Goal: Information Seeking & Learning: Find specific fact

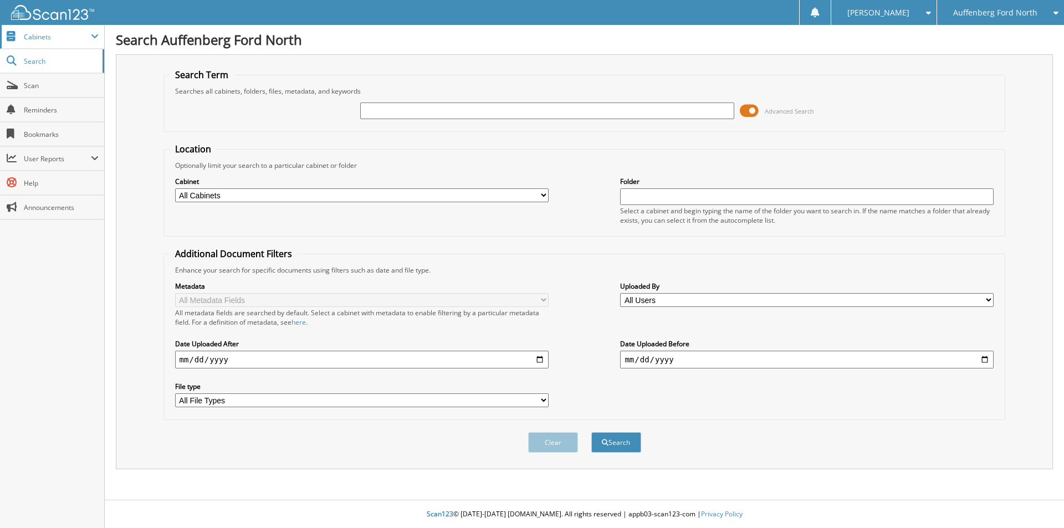
click at [49, 44] on span "Cabinets" at bounding box center [52, 37] width 104 height 24
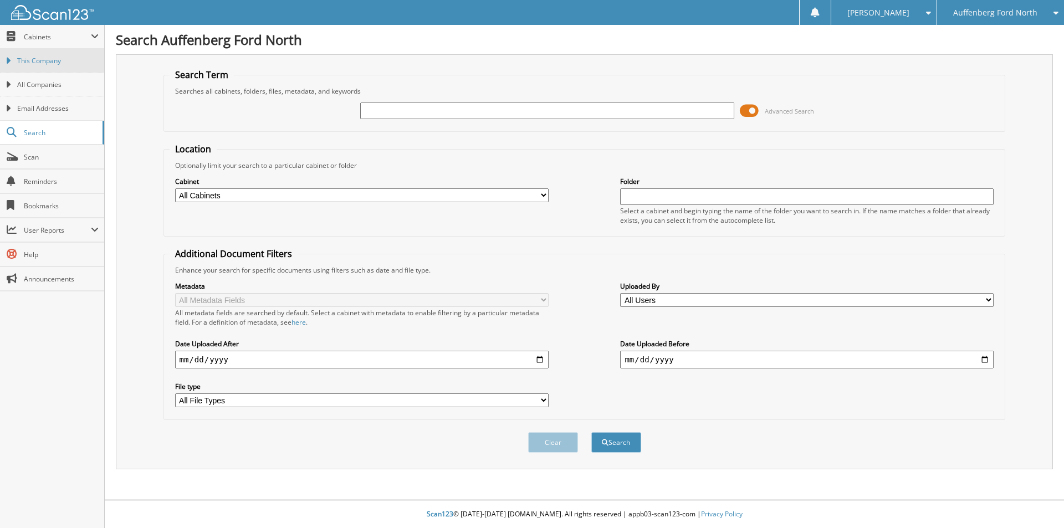
click at [45, 58] on span "This Company" at bounding box center [57, 61] width 81 height 10
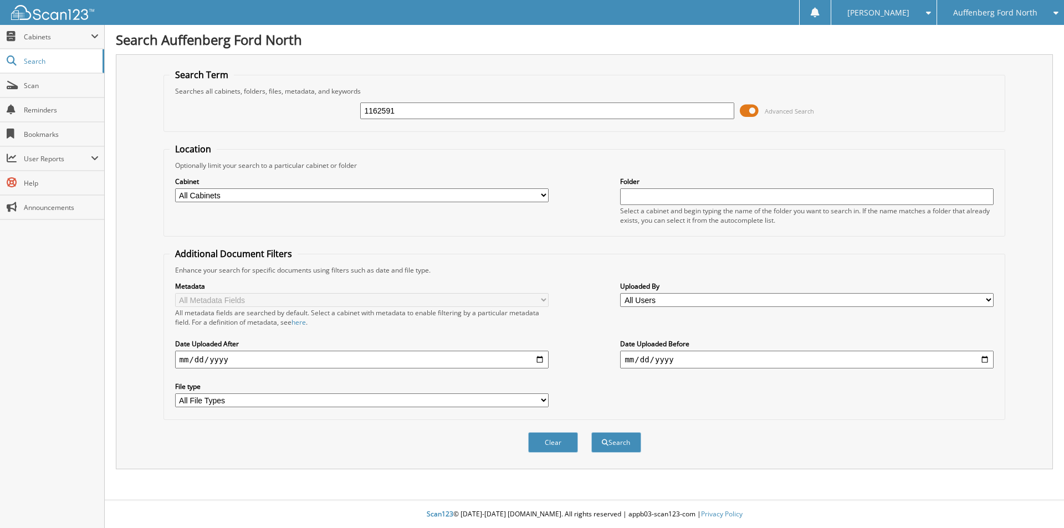
type input "1162591"
click at [591, 432] on button "Search" at bounding box center [616, 442] width 50 height 21
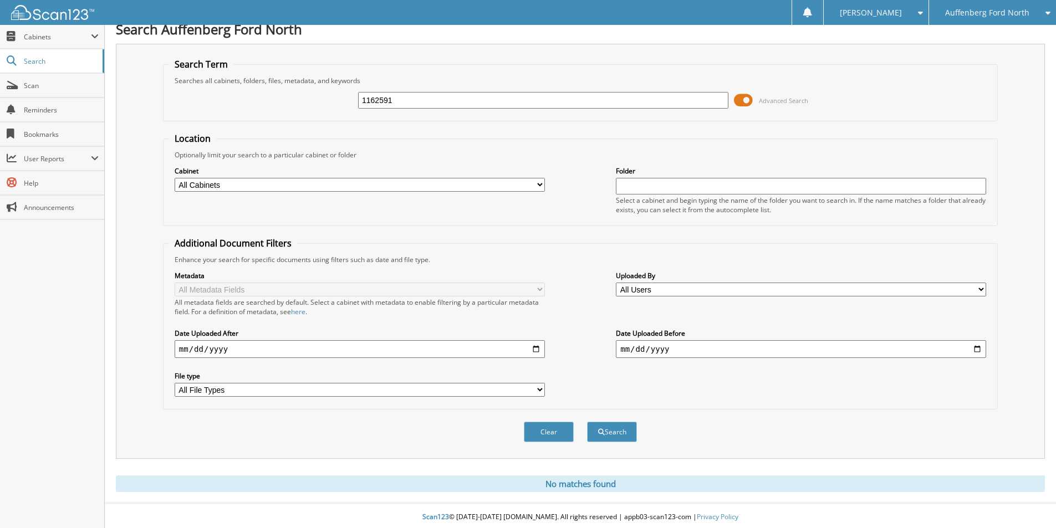
scroll to position [14, 0]
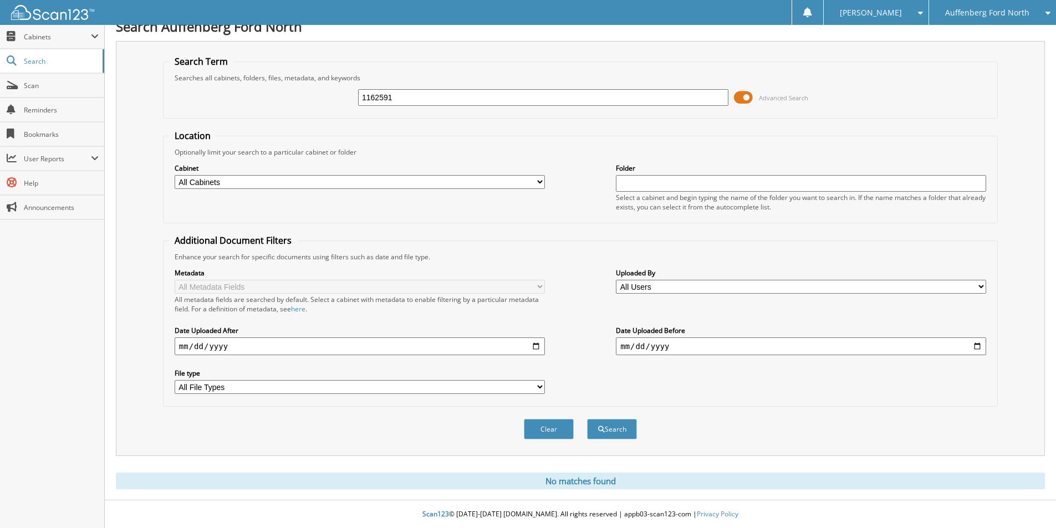
click at [541, 179] on select "All Cabinets FINANCIAL STATEMENTS PARTS PAYABLES PAYABLES 2017 PAYABLES 2018 PA…" at bounding box center [360, 182] width 370 height 14
click at [364, 152] on div "Optionally limit your search to a particular cabinet or folder" at bounding box center [580, 151] width 822 height 9
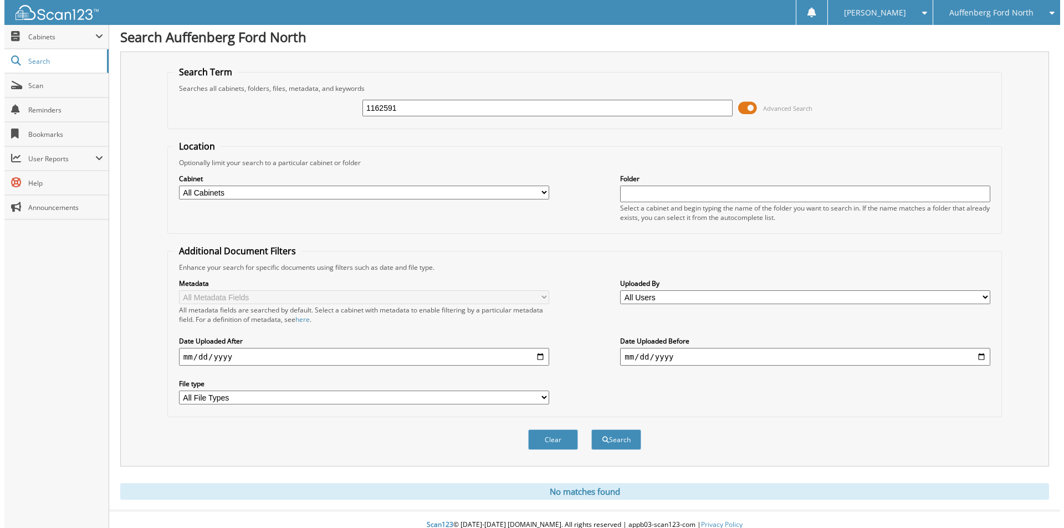
scroll to position [0, 0]
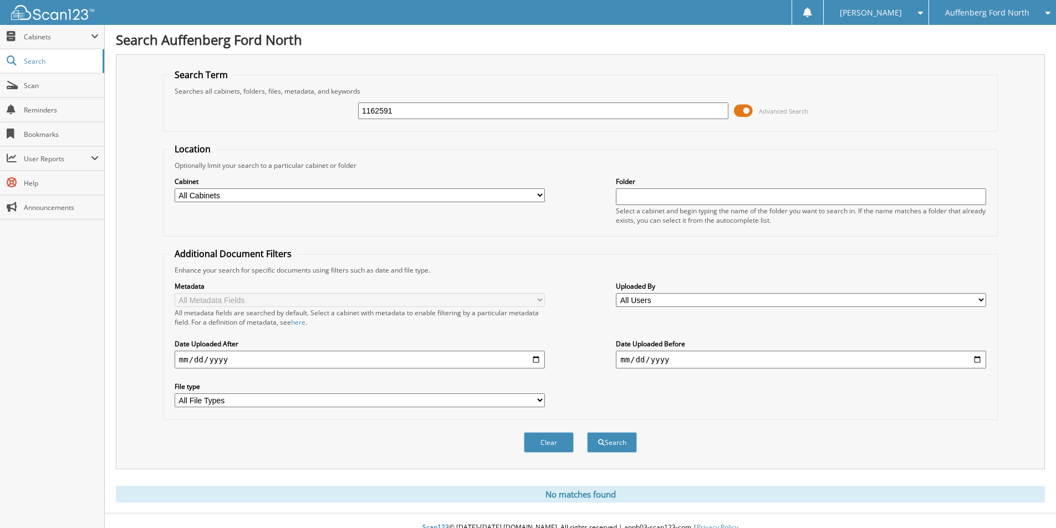
click at [744, 111] on span at bounding box center [743, 111] width 19 height 17
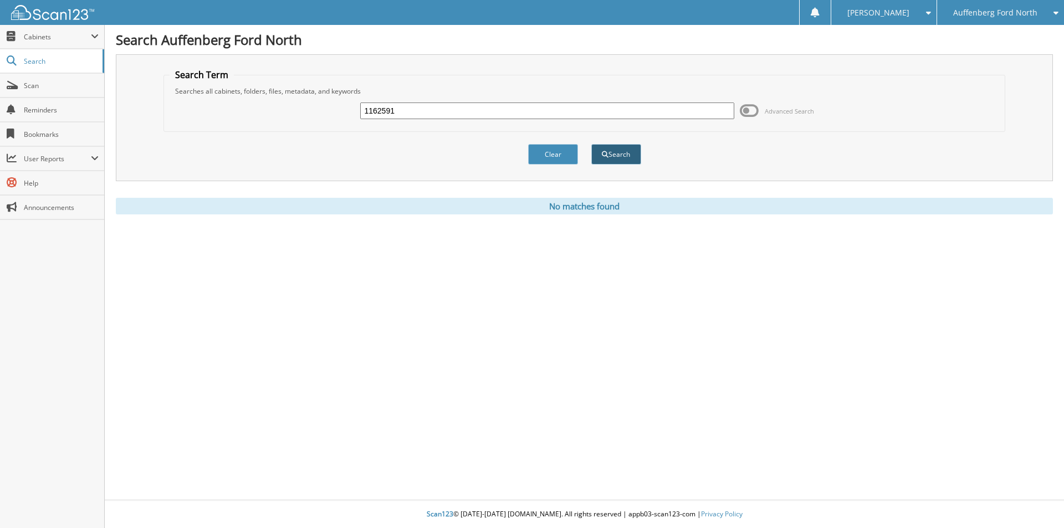
click at [625, 157] on button "Search" at bounding box center [616, 154] width 50 height 21
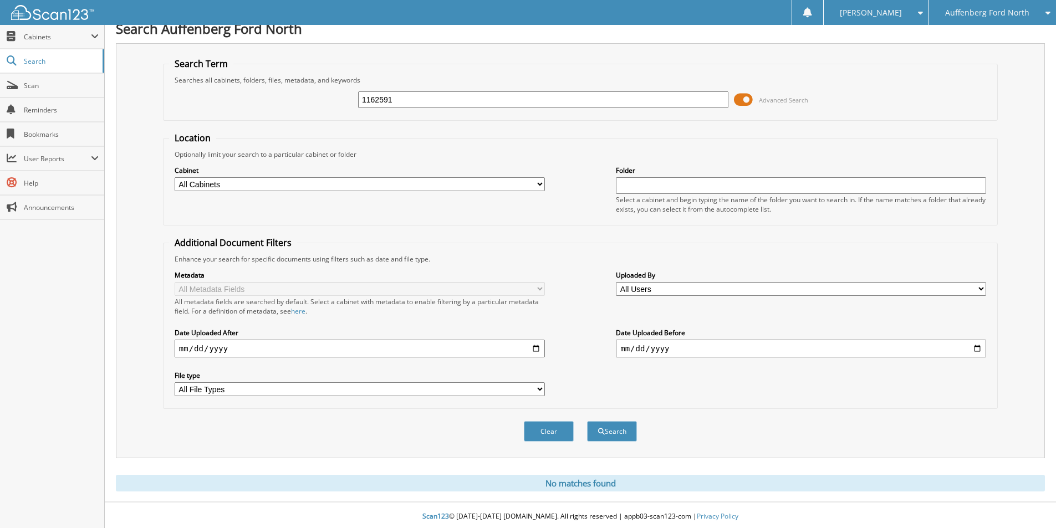
scroll to position [14, 0]
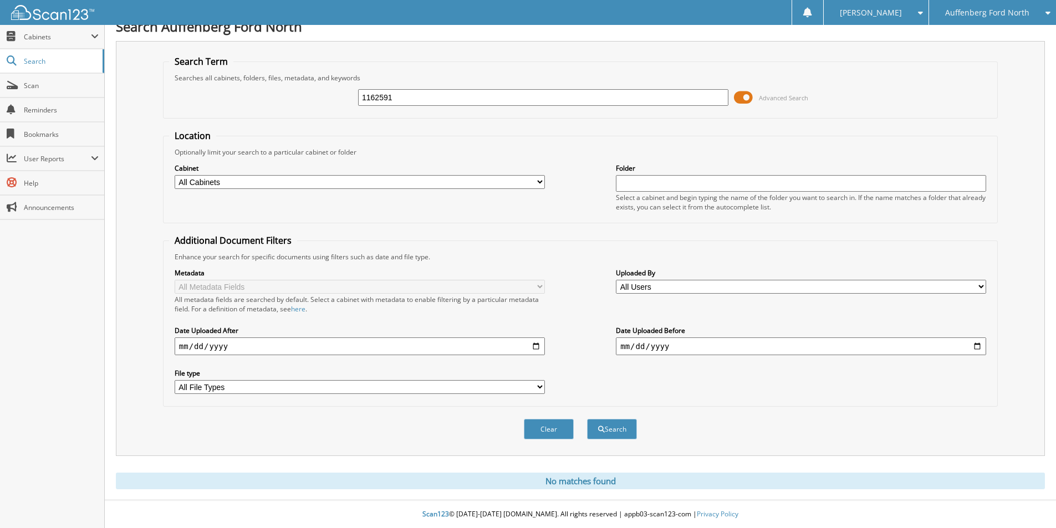
drag, startPoint x: 395, startPoint y: 98, endPoint x: 325, endPoint y: 97, distance: 69.8
click at [327, 97] on div "1162591 Advanced Search" at bounding box center [580, 98] width 822 height 30
click at [544, 95] on input "1162591" at bounding box center [543, 97] width 370 height 17
click at [54, 41] on span "Cabinets" at bounding box center [57, 36] width 67 height 9
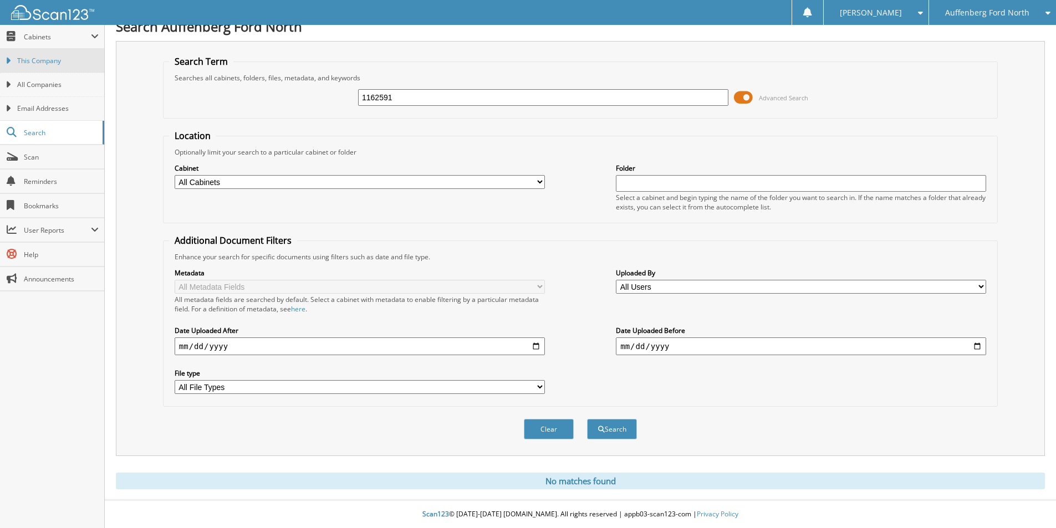
click at [55, 59] on span "This Company" at bounding box center [57, 61] width 81 height 10
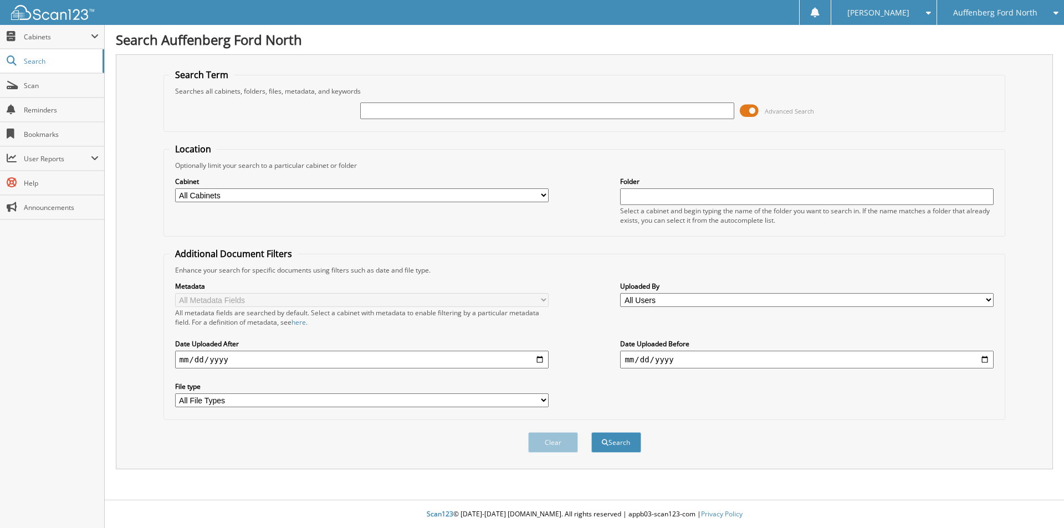
click at [374, 110] on input "text" at bounding box center [547, 111] width 374 height 17
type input "11441C"
click at [591, 432] on button "Search" at bounding box center [616, 442] width 50 height 21
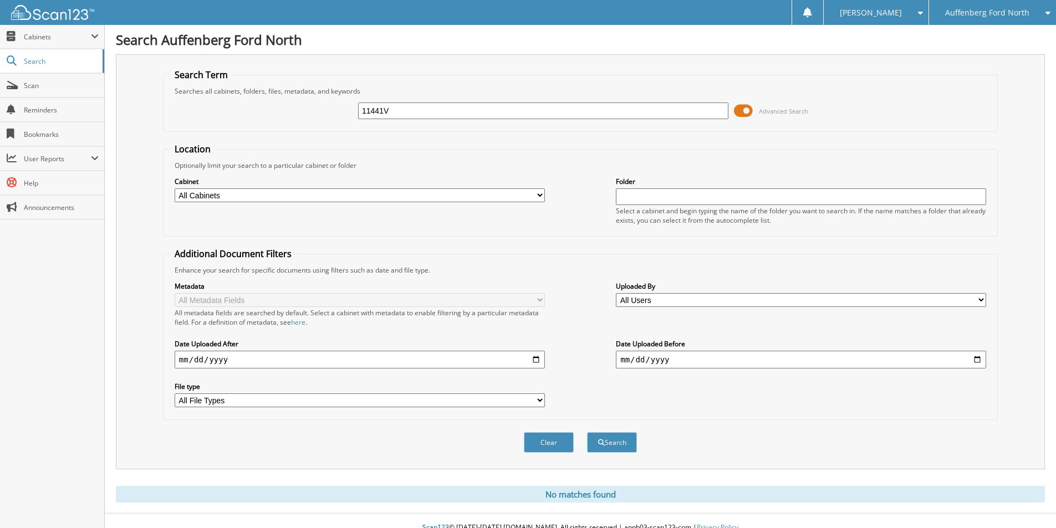
type input "11441V"
click at [587, 432] on button "Search" at bounding box center [612, 442] width 50 height 21
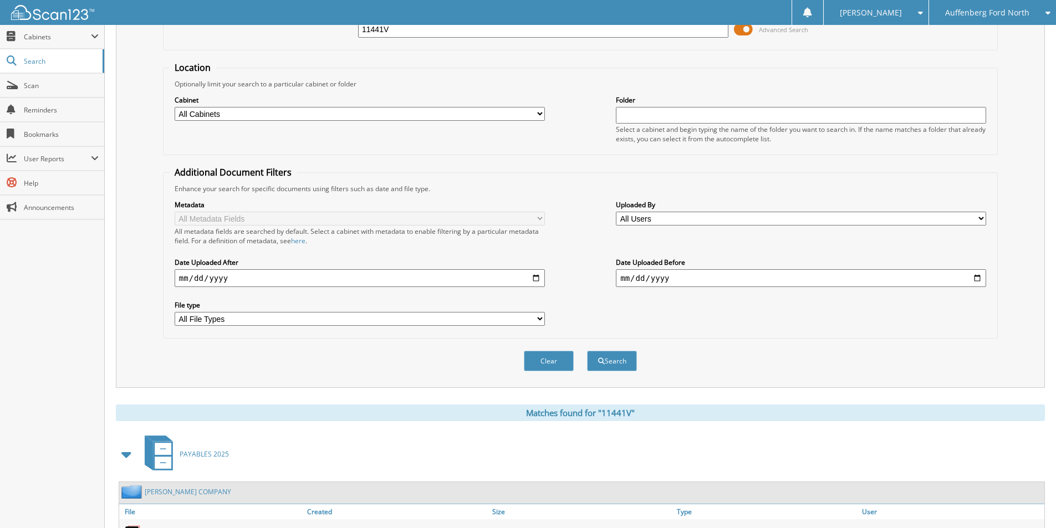
scroll to position [153, 0]
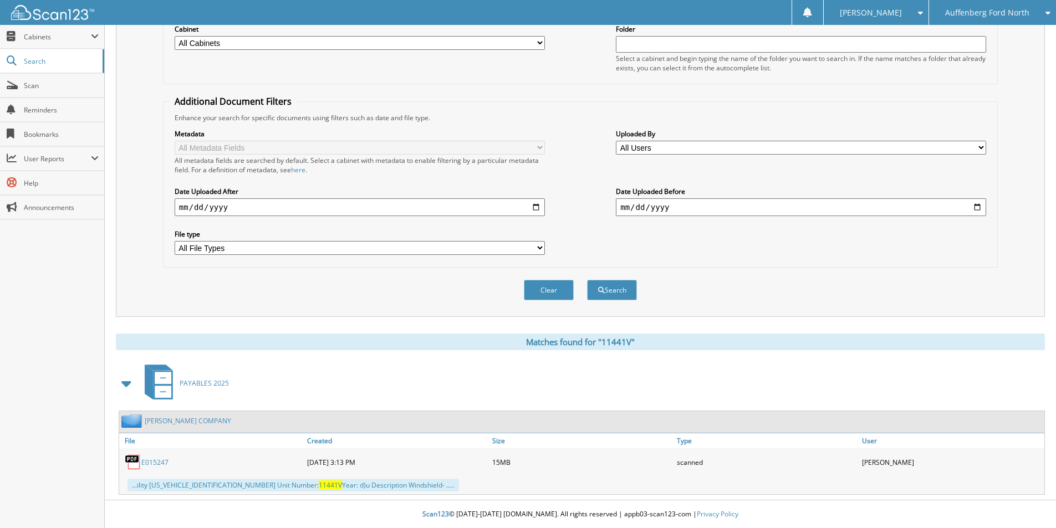
click at [156, 462] on link "E015247" at bounding box center [154, 462] width 27 height 9
click at [150, 459] on link "E015247" at bounding box center [154, 462] width 27 height 9
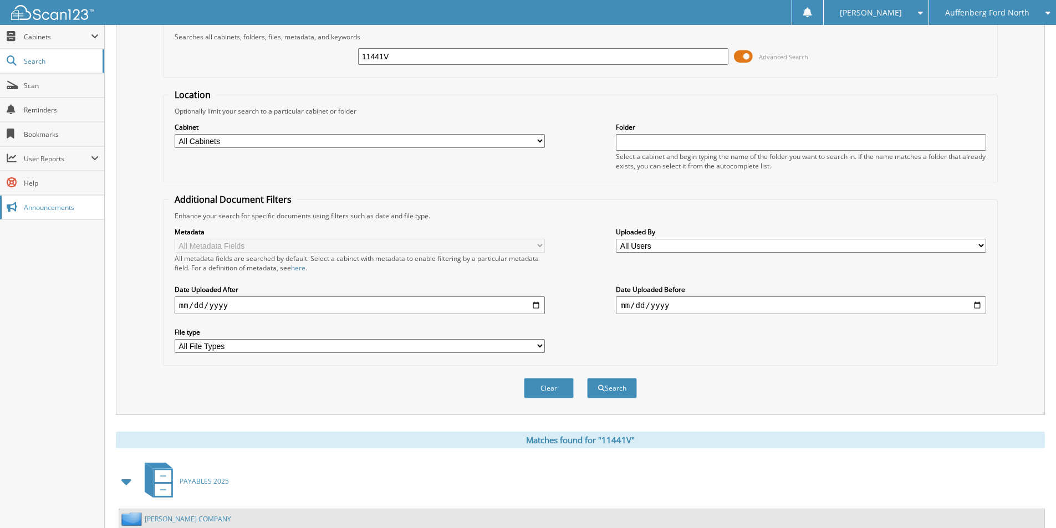
scroll to position [0, 0]
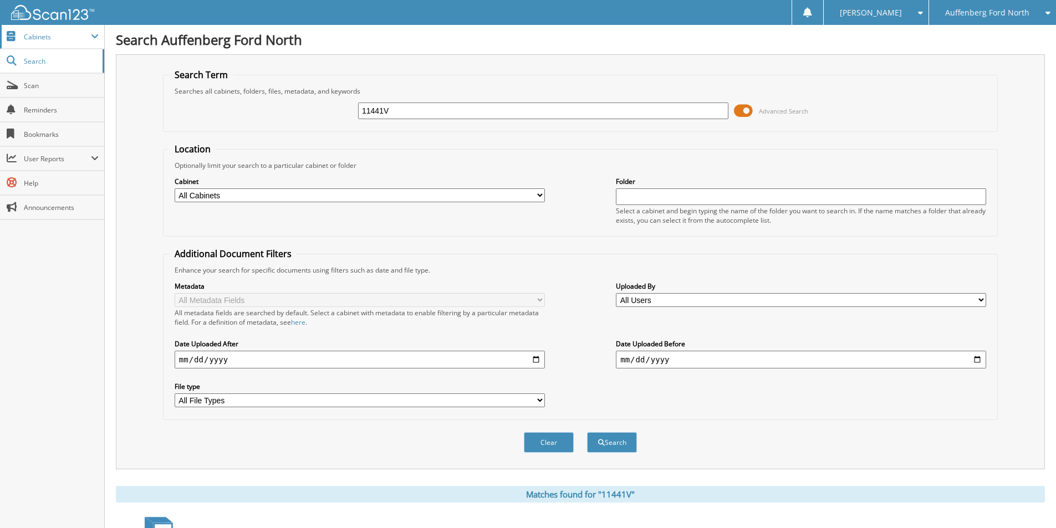
click at [56, 33] on span "Cabinets" at bounding box center [57, 36] width 67 height 9
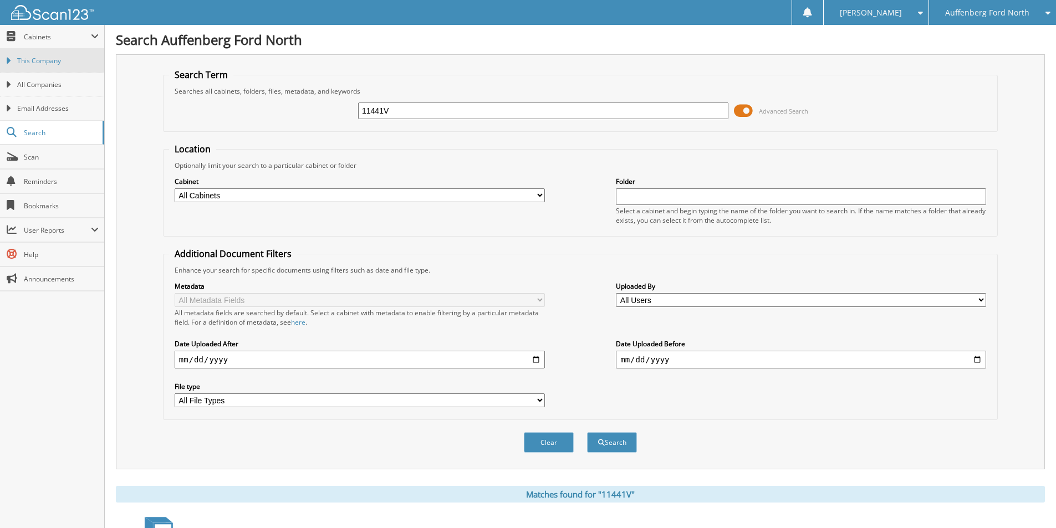
click at [58, 60] on span "This Company" at bounding box center [57, 61] width 81 height 10
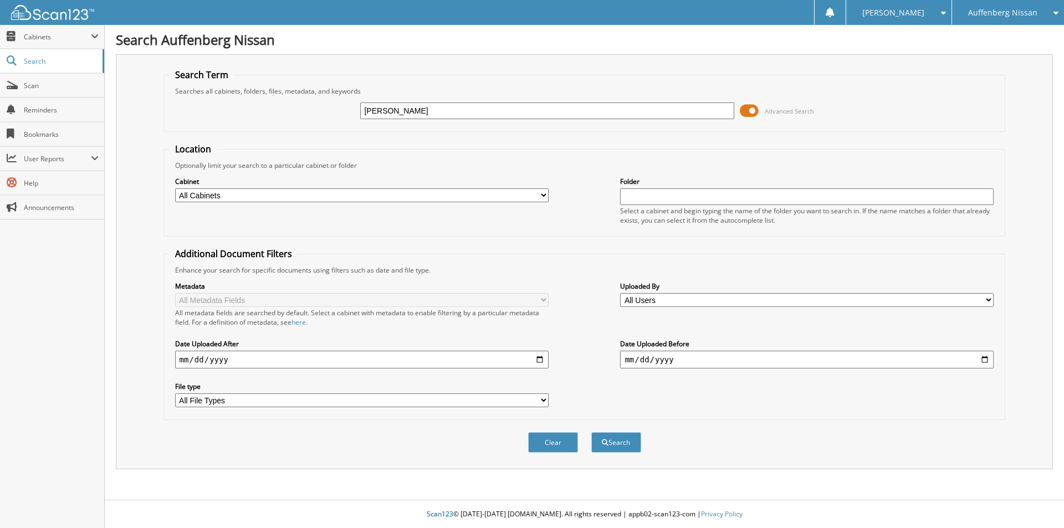
type input "[PERSON_NAME]"
click at [591, 432] on button "Search" at bounding box center [616, 442] width 50 height 21
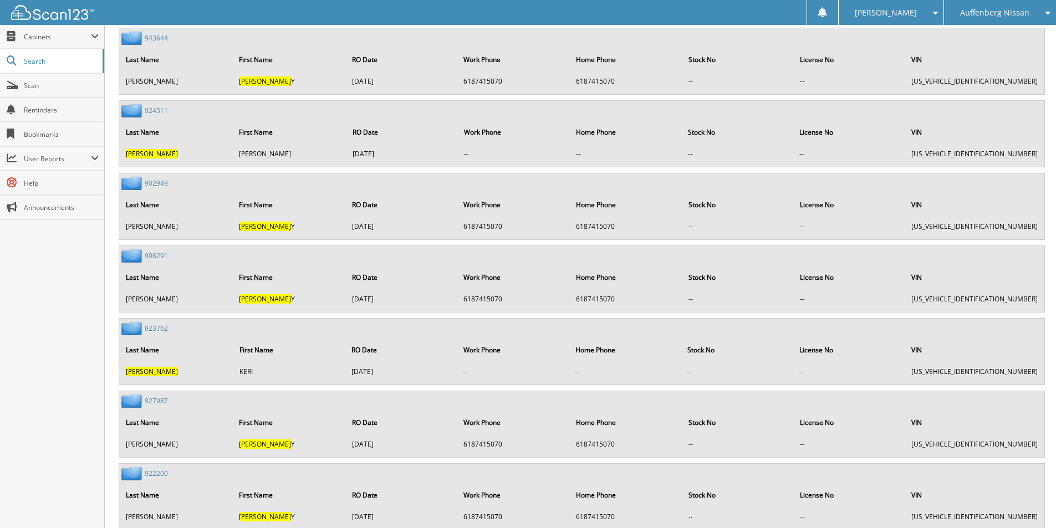
scroll to position [1793, 0]
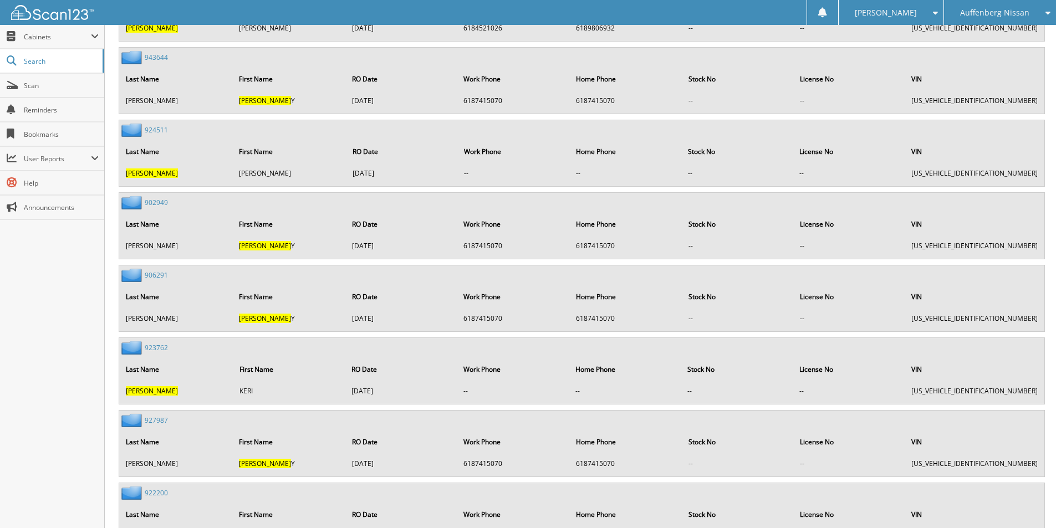
click at [158, 350] on link "923762" at bounding box center [156, 347] width 23 height 9
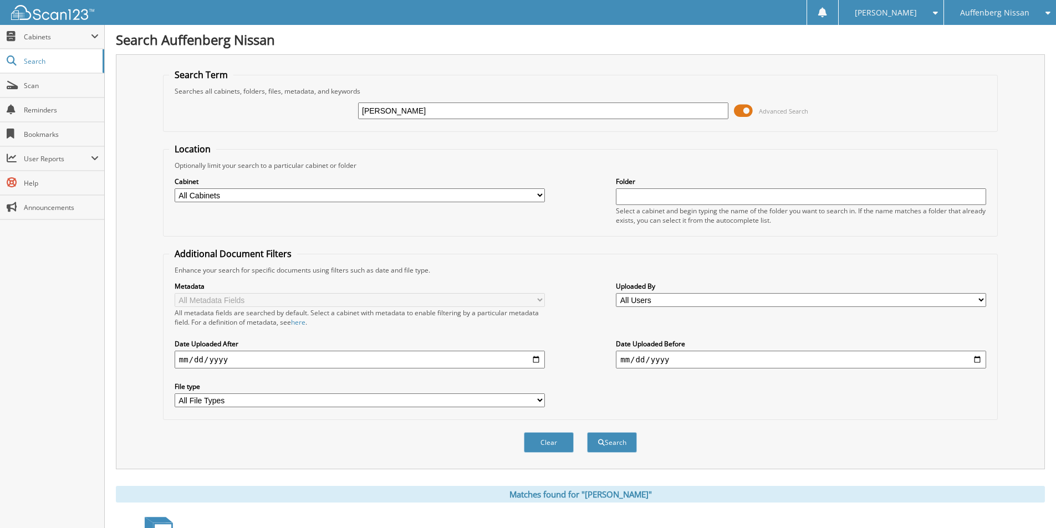
click at [1003, 16] on span "Auffenberg Nissan" at bounding box center [994, 12] width 69 height 7
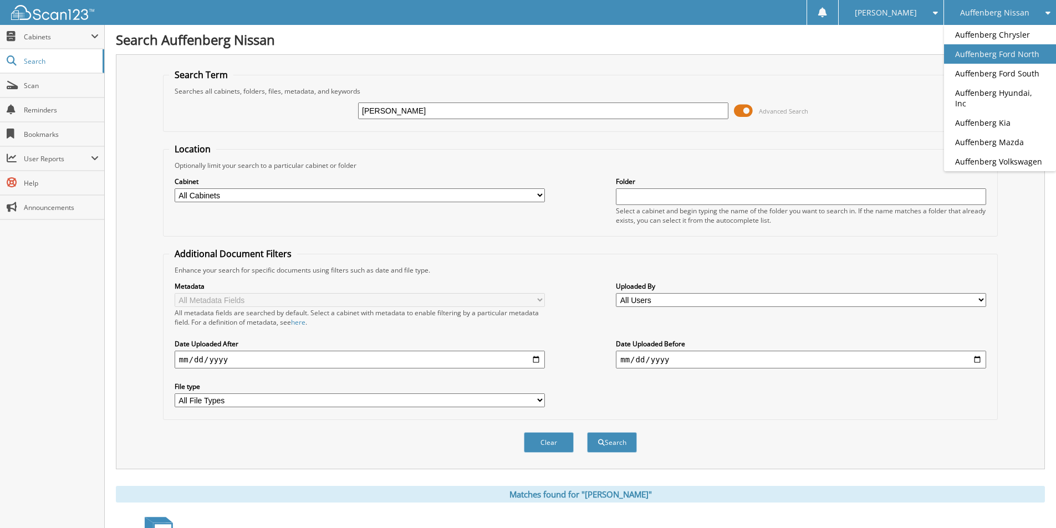
click at [983, 49] on link "Auffenberg Ford North" at bounding box center [1000, 53] width 112 height 19
